Goal: Information Seeking & Learning: Learn about a topic

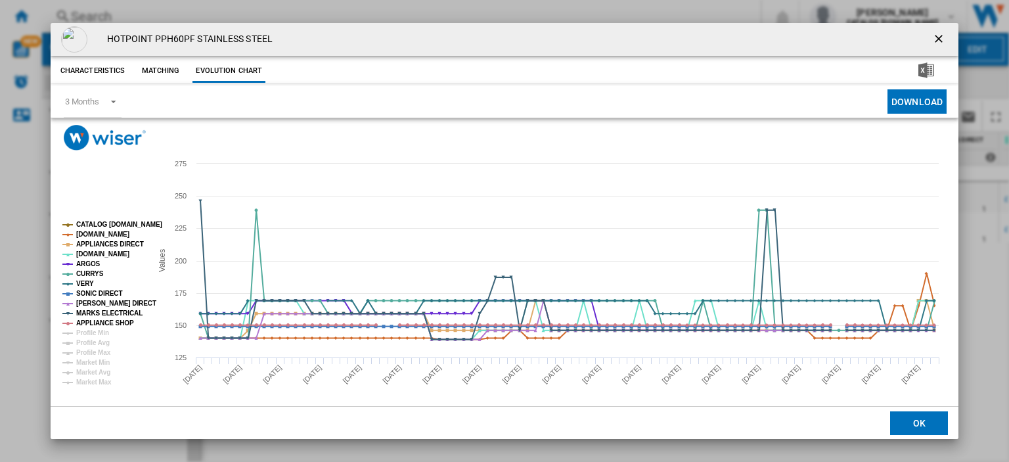
click at [932, 35] on ng-md-icon "getI18NText('BUTTONS.CLOSE_DIALOG')" at bounding box center [940, 40] width 16 height 16
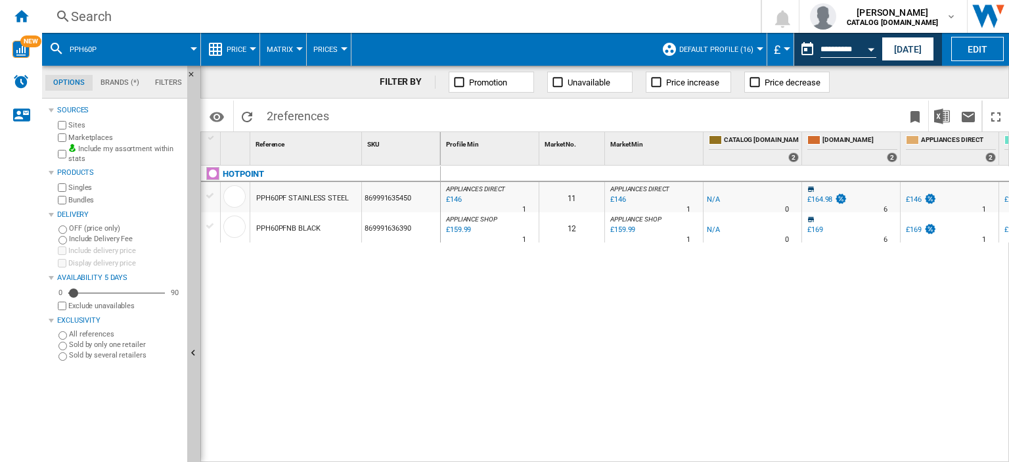
click at [90, 16] on div "Search" at bounding box center [399, 16] width 656 height 18
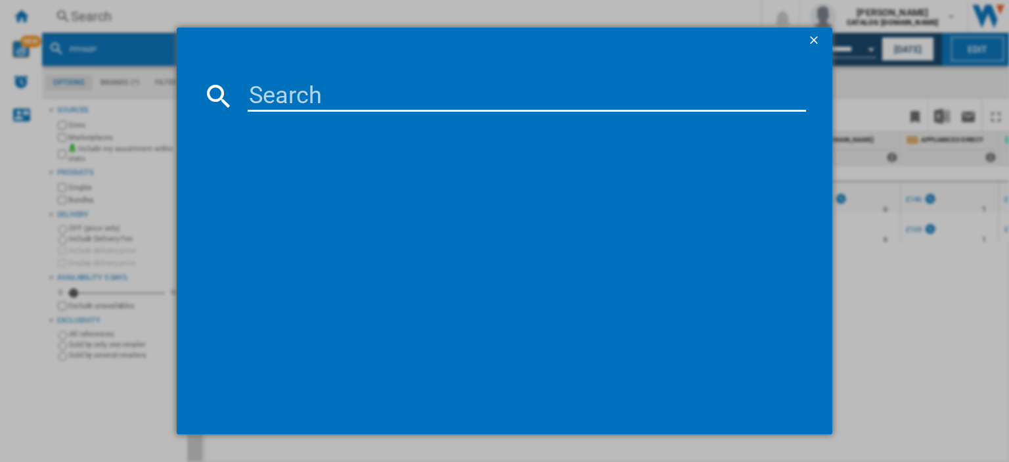
type input "BM3T3833W"
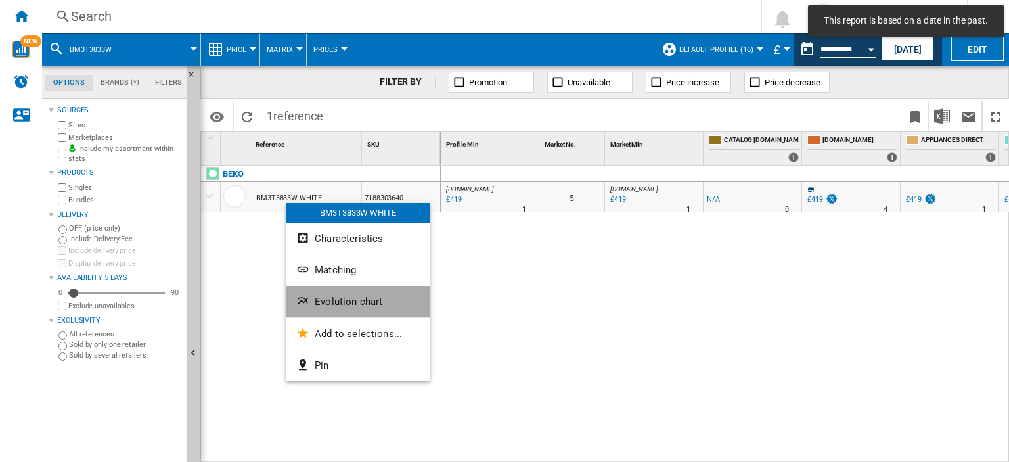
click at [340, 299] on span "Evolution chart" at bounding box center [349, 302] width 68 height 12
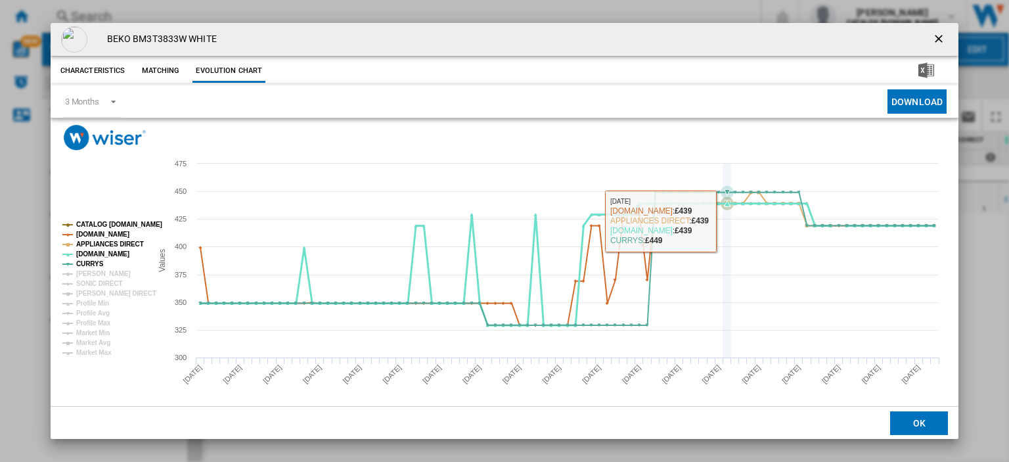
click at [726, 239] on icon "Product popup" at bounding box center [726, 261] width 0 height 194
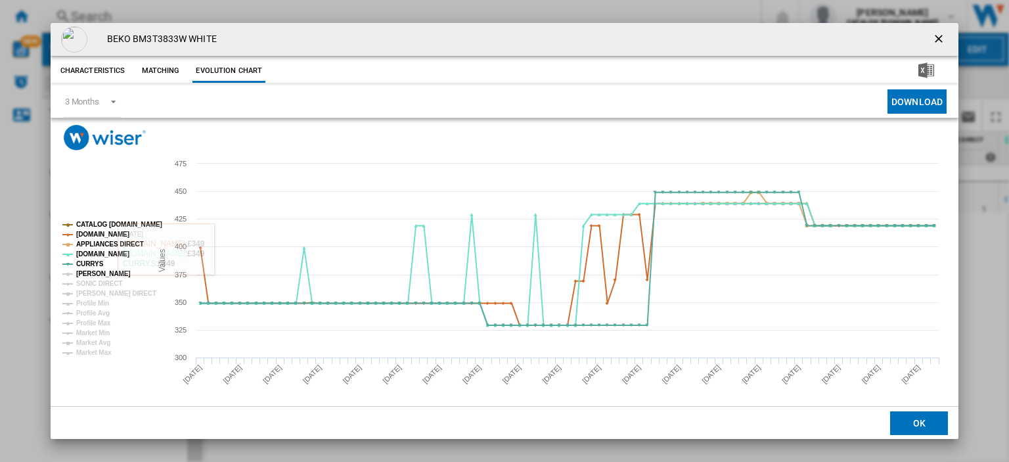
click at [89, 271] on tspan "JOHN LEWIS" at bounding box center [103, 273] width 55 height 7
click at [91, 281] on tspan "SONIC DIRECT" at bounding box center [99, 283] width 46 height 7
click at [93, 291] on tspan "[PERSON_NAME] DIRECT" at bounding box center [116, 293] width 80 height 7
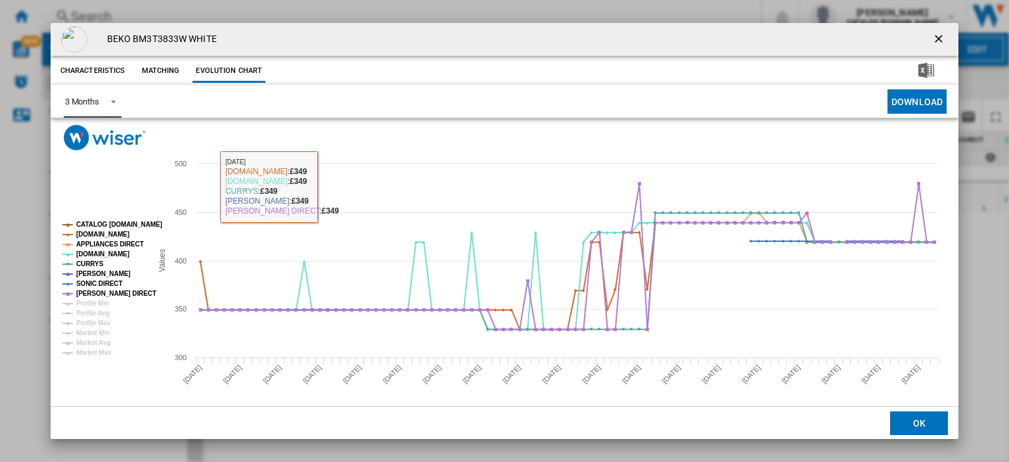
click at [108, 101] on span "Product popup" at bounding box center [110, 101] width 16 height 12
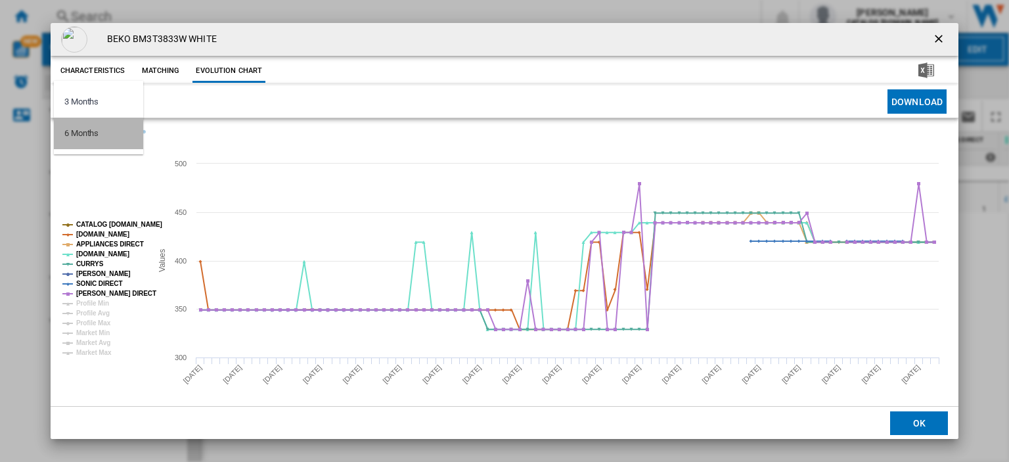
click at [99, 133] on div "6 Months" at bounding box center [81, 133] width 34 height 12
